Goal: Task Accomplishment & Management: Manage account settings

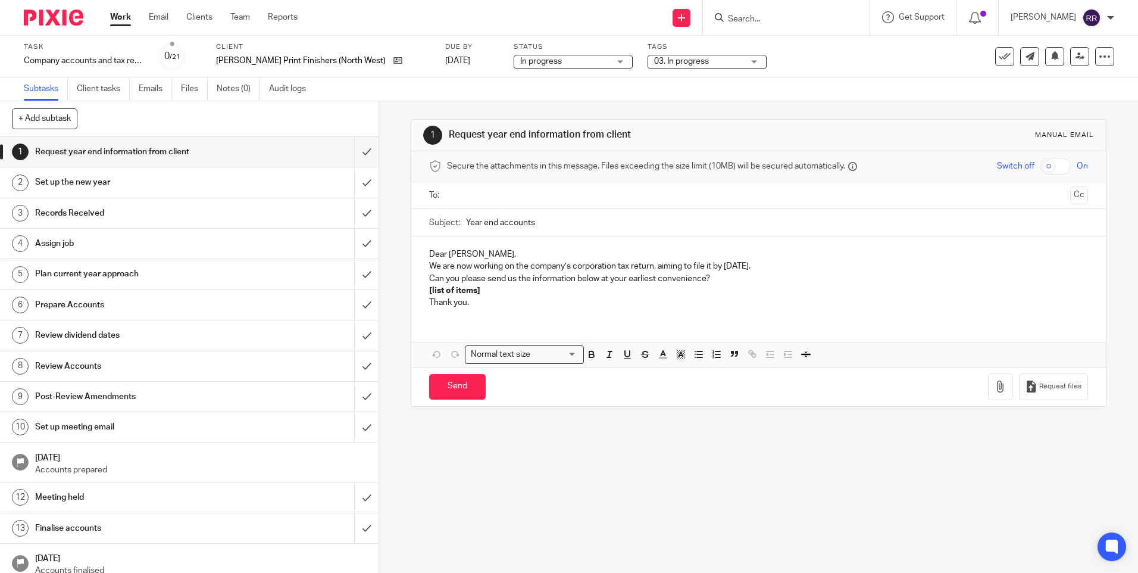
click at [691, 63] on span "03. In progress" at bounding box center [698, 61] width 89 height 13
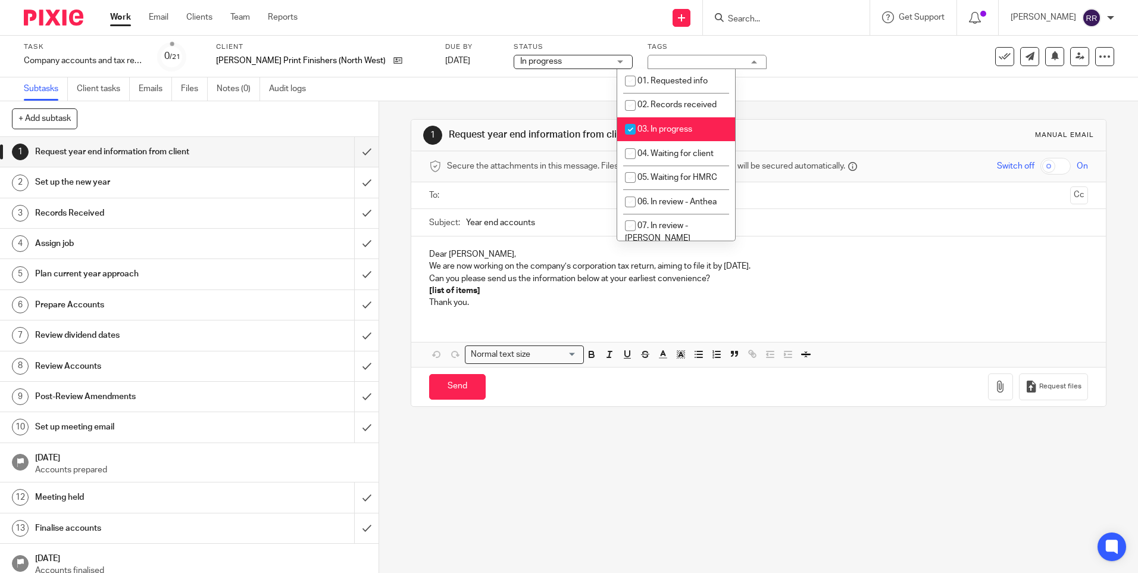
click at [626, 126] on input "checkbox" at bounding box center [630, 129] width 23 height 23
checkbox input "false"
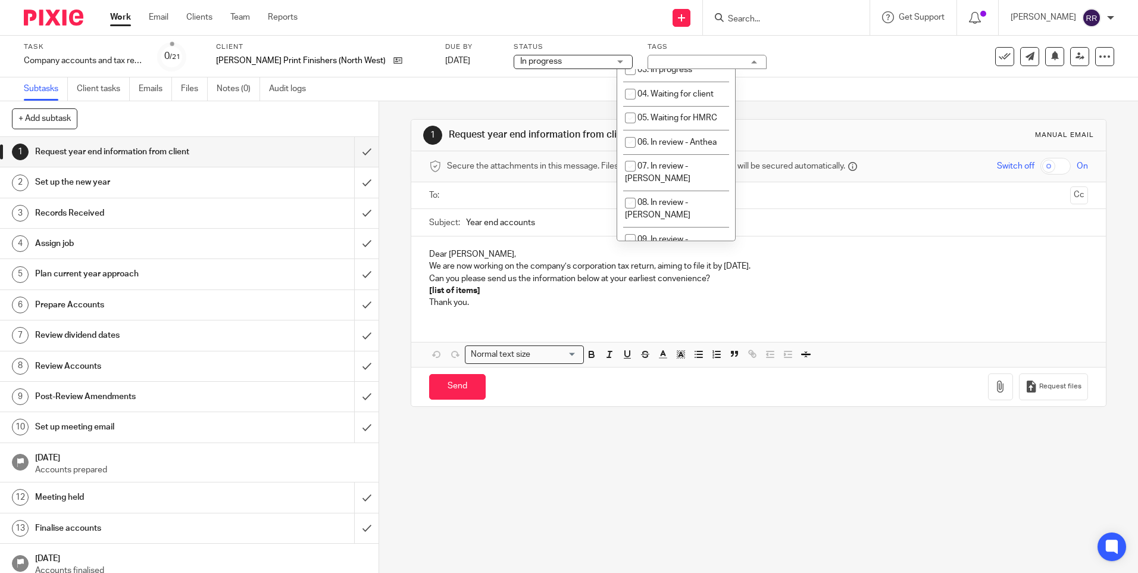
scroll to position [119, 0]
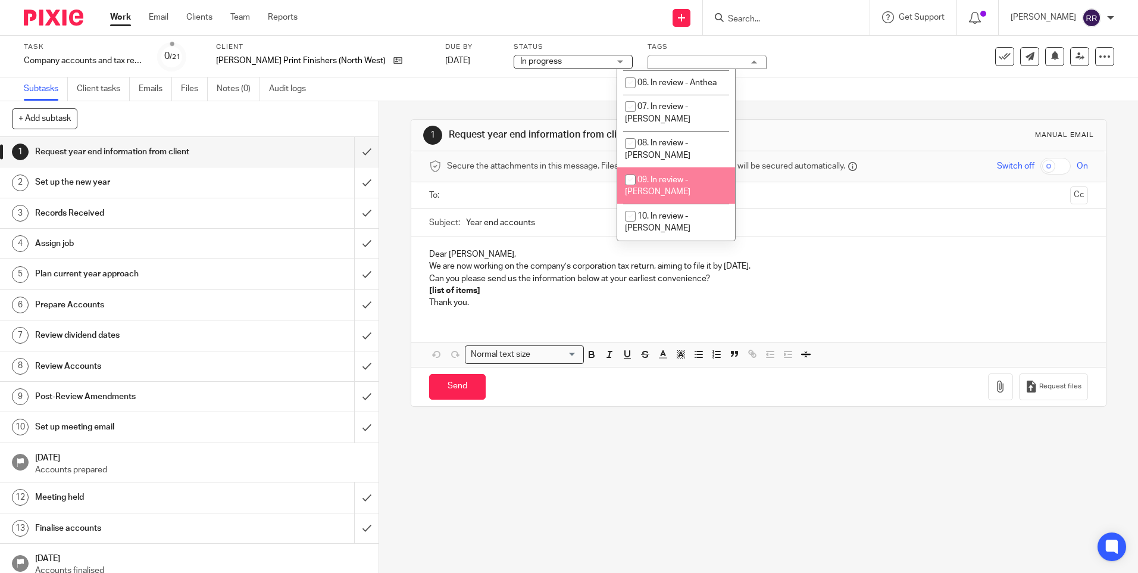
click at [628, 169] on input "checkbox" at bounding box center [630, 180] width 23 height 23
checkbox input "true"
click at [872, 385] on div "Send You have unsaved changes Request files" at bounding box center [758, 386] width 694 height 39
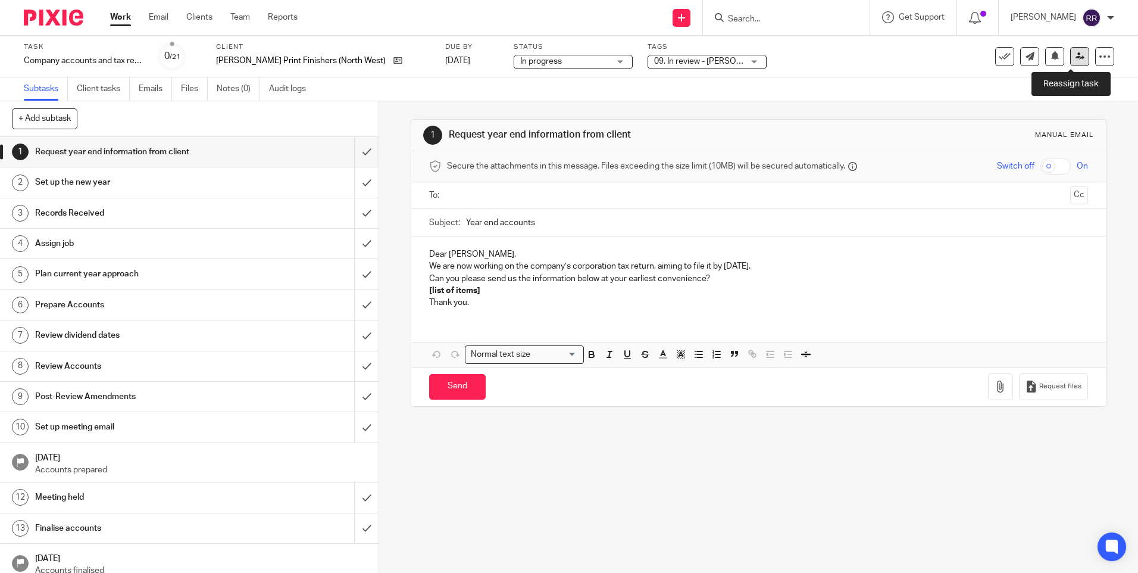
click at [1076, 54] on link at bounding box center [1080, 56] width 19 height 19
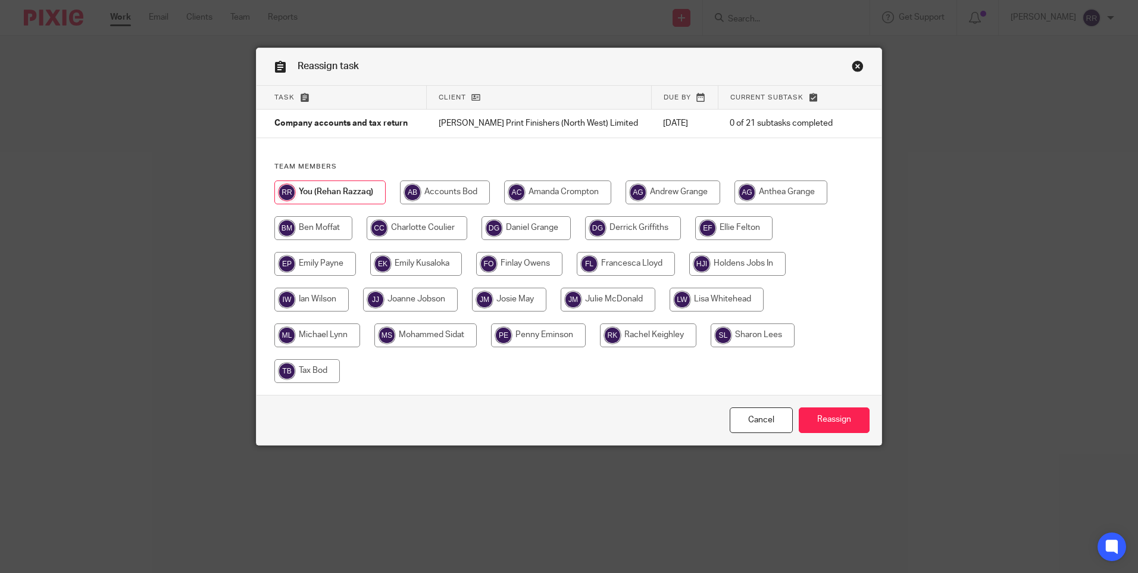
click at [544, 192] on input "radio" at bounding box center [557, 192] width 107 height 24
radio input "true"
click at [818, 419] on input "Reassign" at bounding box center [834, 420] width 71 height 26
